Goal: Transaction & Acquisition: Book appointment/travel/reservation

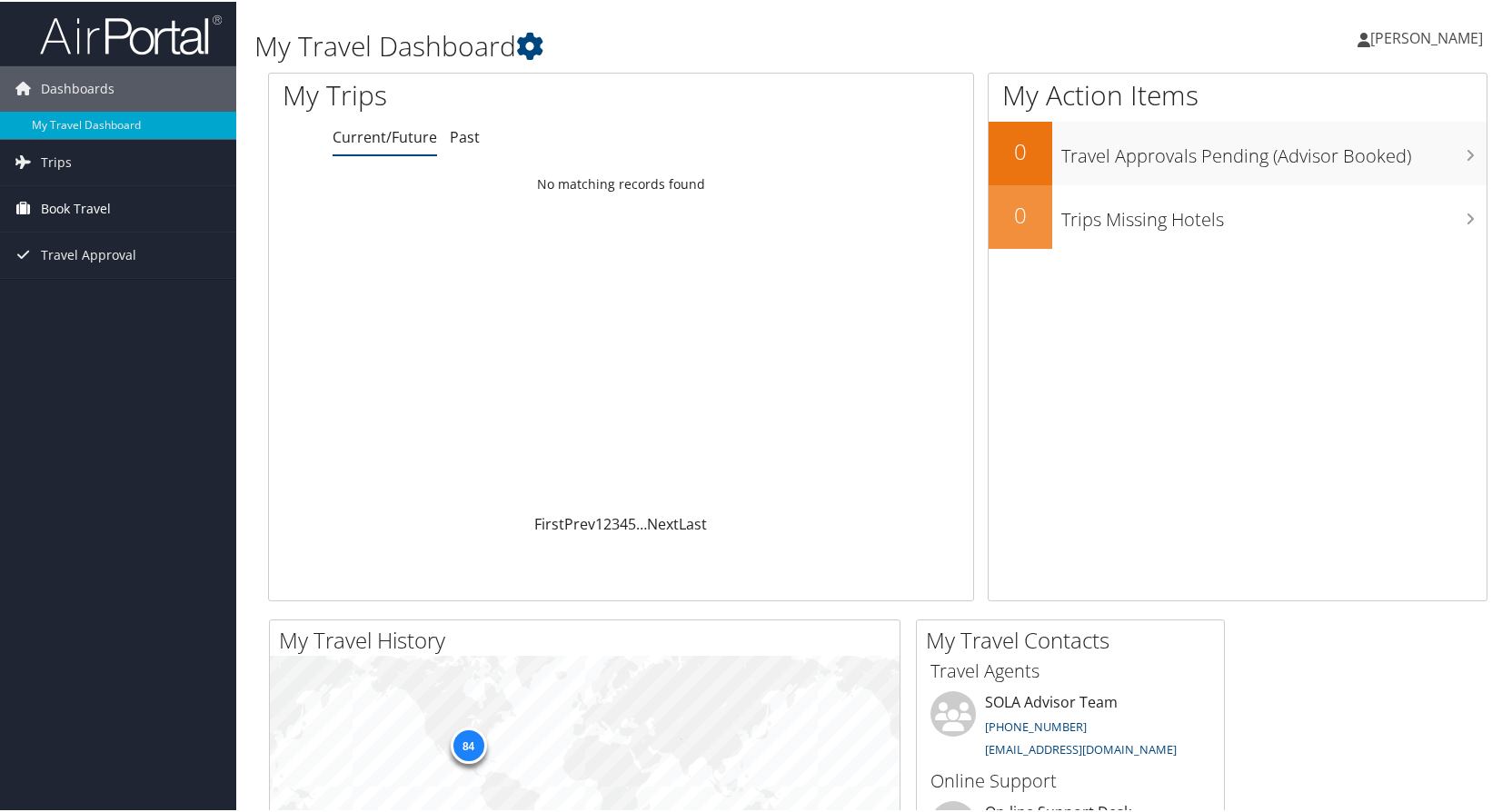
click at [54, 209] on span "Book Travel" at bounding box center [75, 207] width 70 height 45
click at [74, 276] on link "Book/Manage Online Trips" at bounding box center [118, 271] width 237 height 28
